Goal: Task Accomplishment & Management: Complete application form

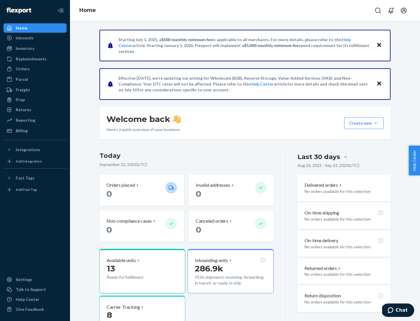
click at [376, 123] on button "Create new Create new inbound Create new order Create new product" at bounding box center [363, 123] width 39 height 12
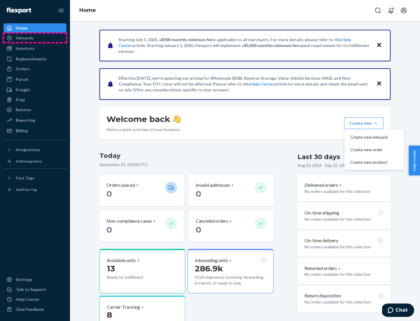
click at [35, 38] on div "Inbounds" at bounding box center [35, 38] width 62 height 8
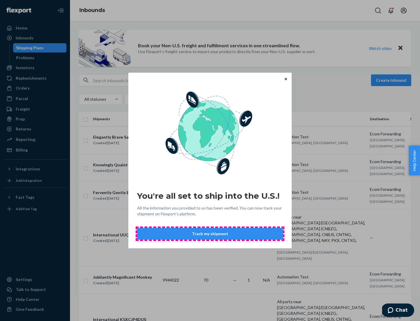
click at [210, 234] on button "Track my shipment" at bounding box center [210, 234] width 146 height 12
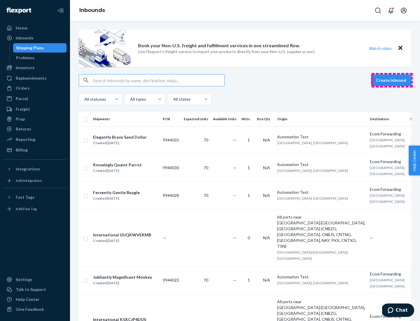
click at [392, 80] on button "Create inbound" at bounding box center [391, 80] width 40 height 12
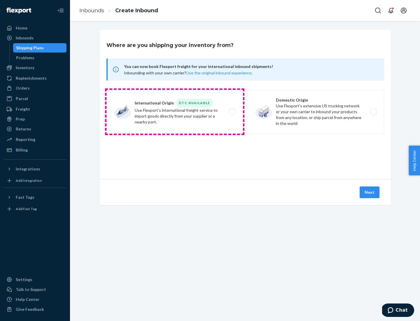
click at [175, 112] on label "International Origin DTC Available Use Flexport's international freight service…" at bounding box center [174, 112] width 137 height 44
click at [232, 112] on input "International Origin DTC Available Use Flexport's international freight service…" at bounding box center [234, 112] width 4 height 4
radio input "true"
